Goal: Task Accomplishment & Management: Complete application form

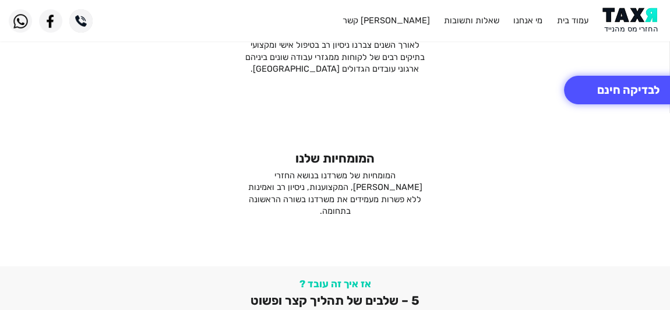
scroll to position [2072, 0]
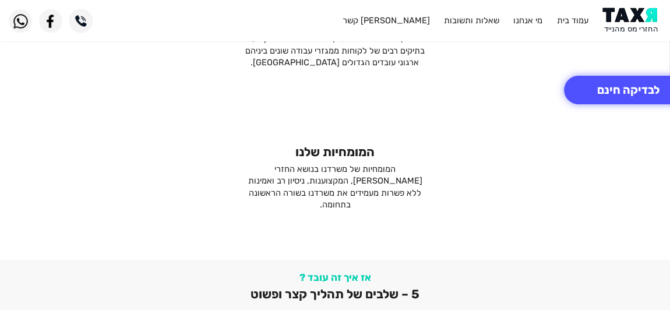
drag, startPoint x: 677, startPoint y: 30, endPoint x: 676, endPoint y: 256, distance: 226.0
